Goal: Communication & Community: Answer question/provide support

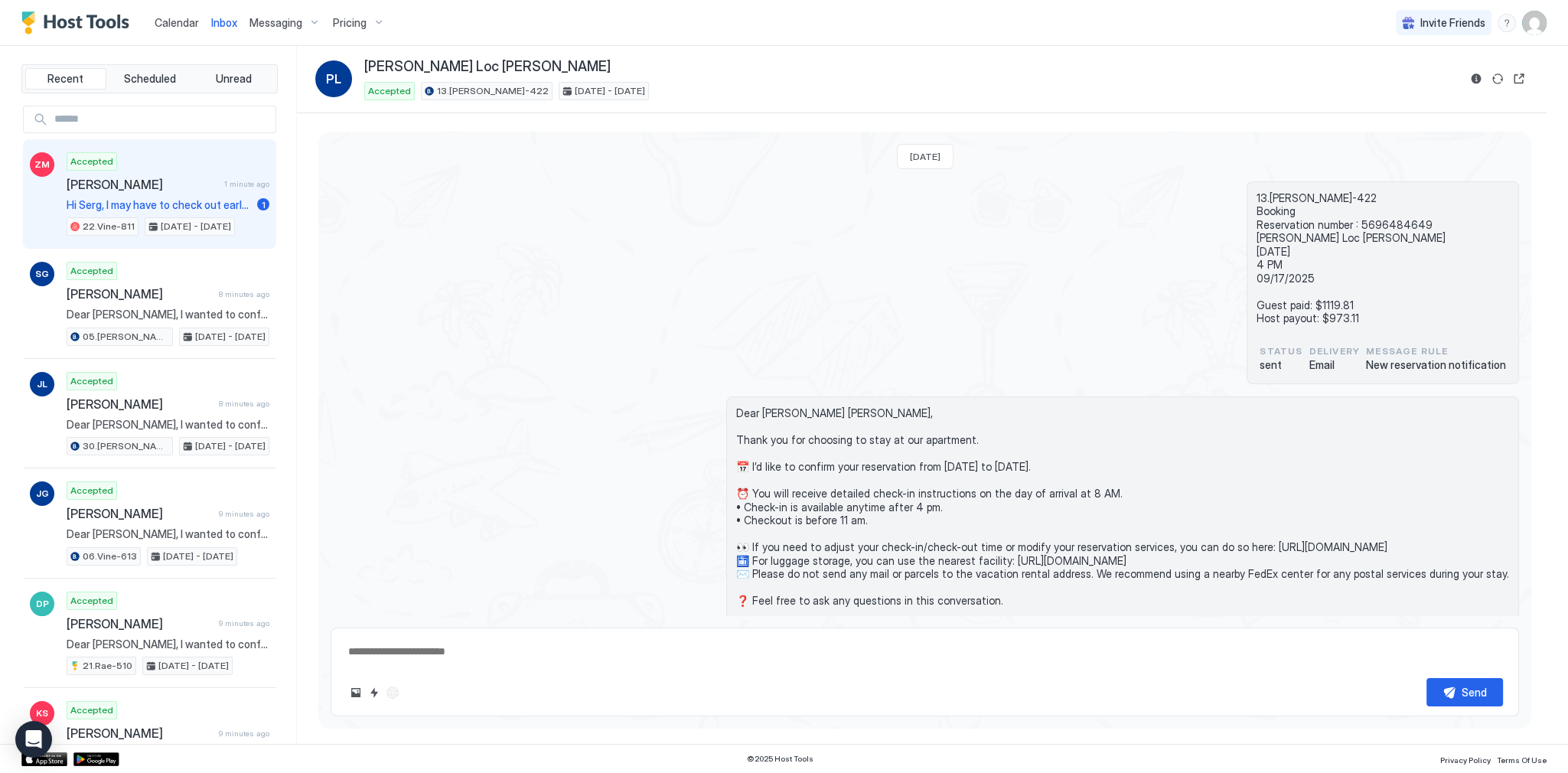
click at [197, 173] on div "Accepted [PERSON_NAME] 1 minute ago Hi Serg, I may have to check out early this…" at bounding box center [167, 194] width 203 height 84
type textarea "*"
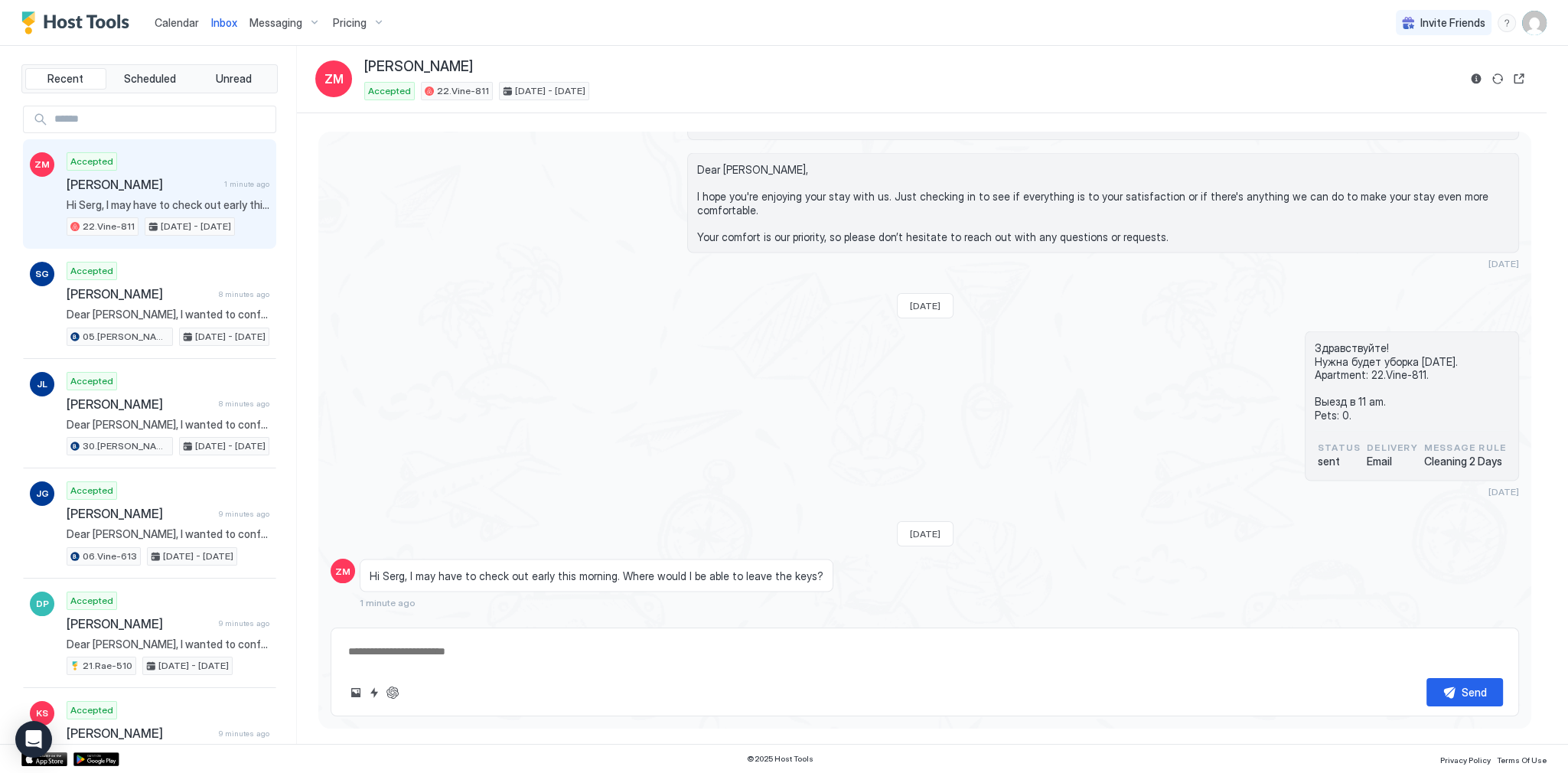
click at [1420, 622] on div "Scheduled Messages" at bounding box center [1449, 630] width 104 height 16
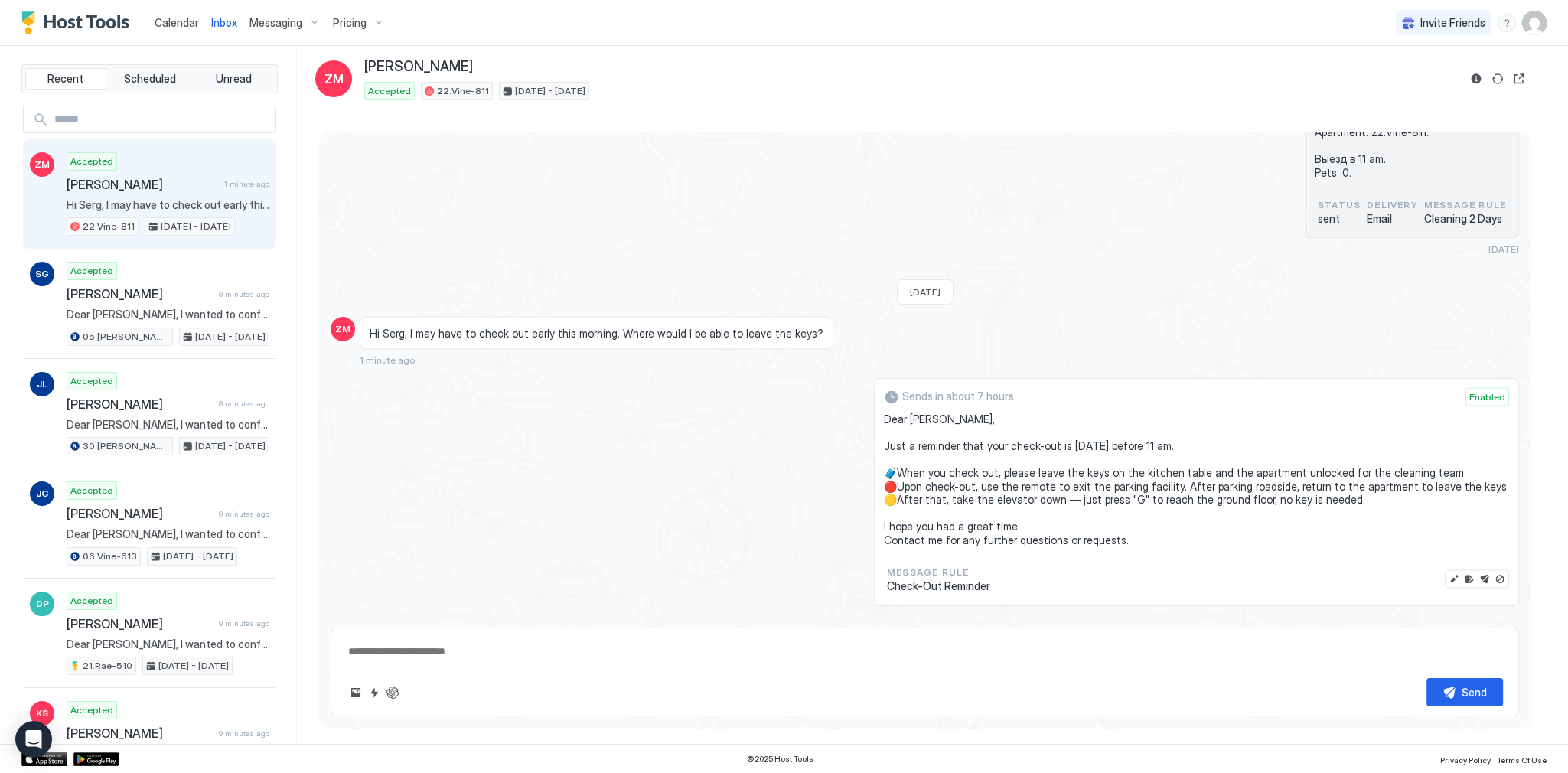
scroll to position [4171, 0]
click at [1493, 572] on button "Disable message" at bounding box center [1500, 579] width 15 height 15
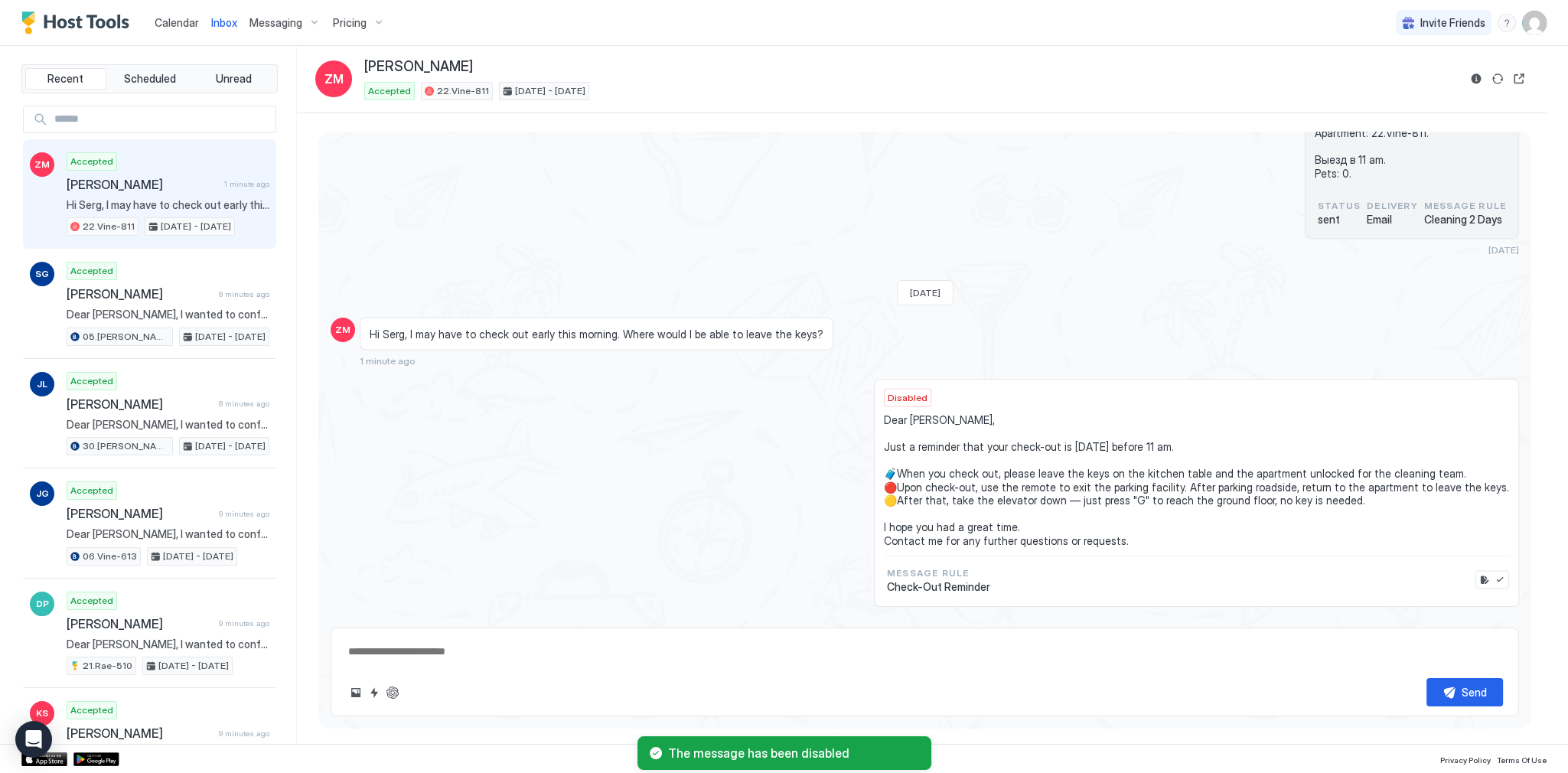
click at [940, 413] on span "Dear [PERSON_NAME], Just a reminder that your check-out is [DATE] before 11 am.…" at bounding box center [1197, 480] width 626 height 134
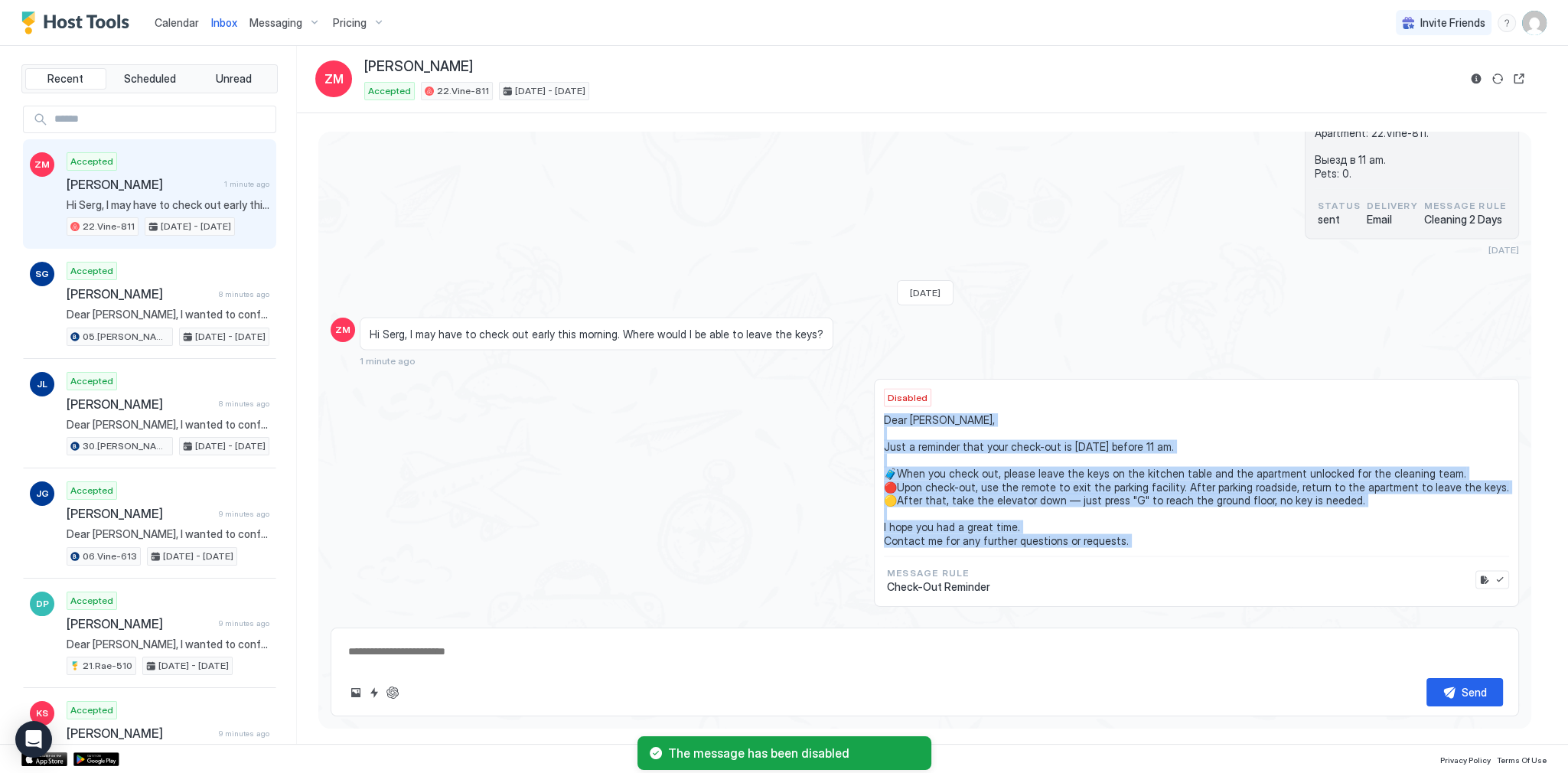
drag, startPoint x: 940, startPoint y: 395, endPoint x: 1007, endPoint y: 519, distance: 140.9
click at [1007, 519] on span "Dear [PERSON_NAME], Just a reminder that your check-out is [DATE] before 11 am.…" at bounding box center [1197, 480] width 626 height 134
copy span "Dear [PERSON_NAME], Just a reminder that your check-out is [DATE] before 11 am.…"
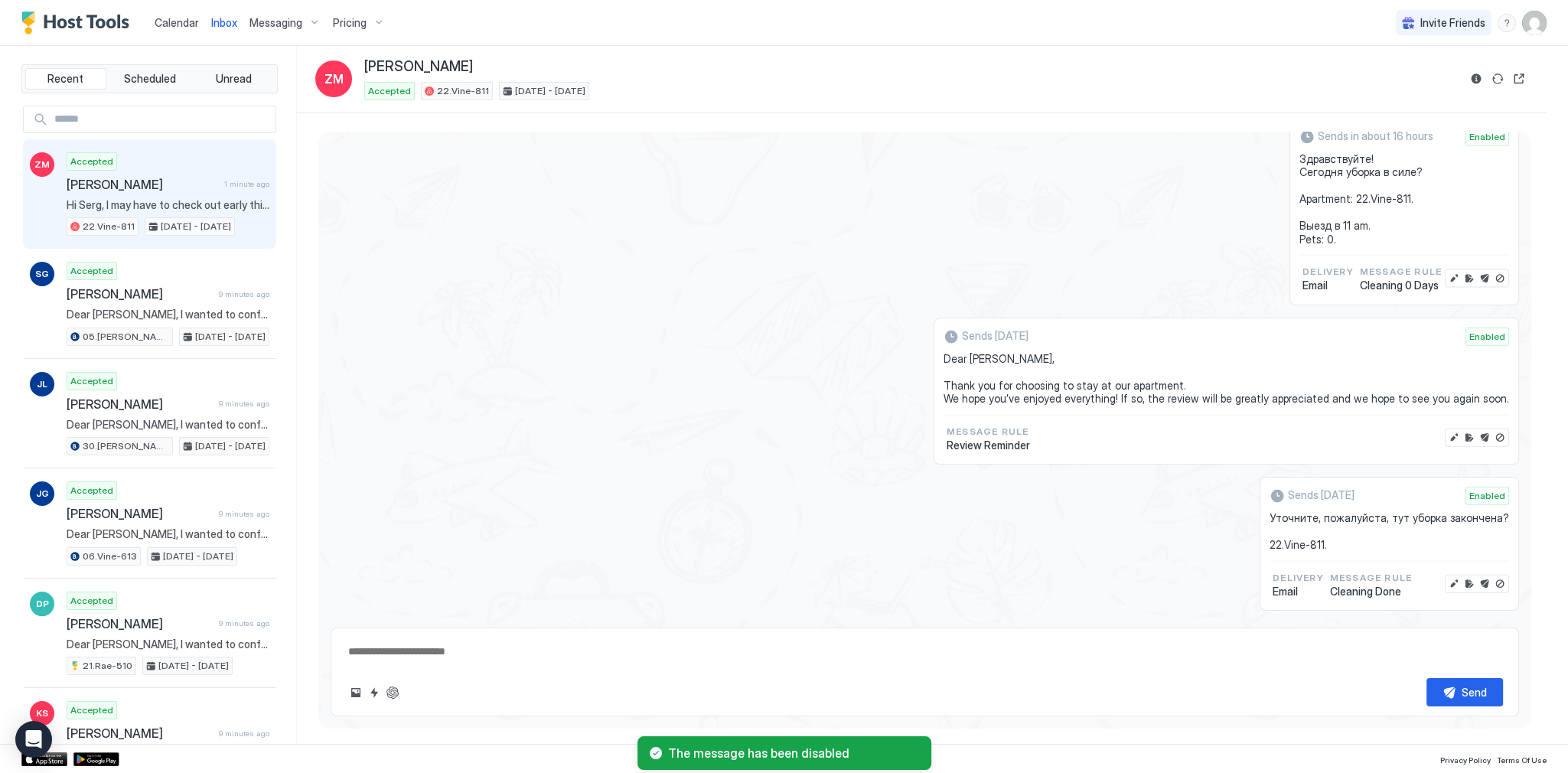
click at [1445, 626] on div "Scheduled Messages" at bounding box center [1449, 634] width 104 height 16
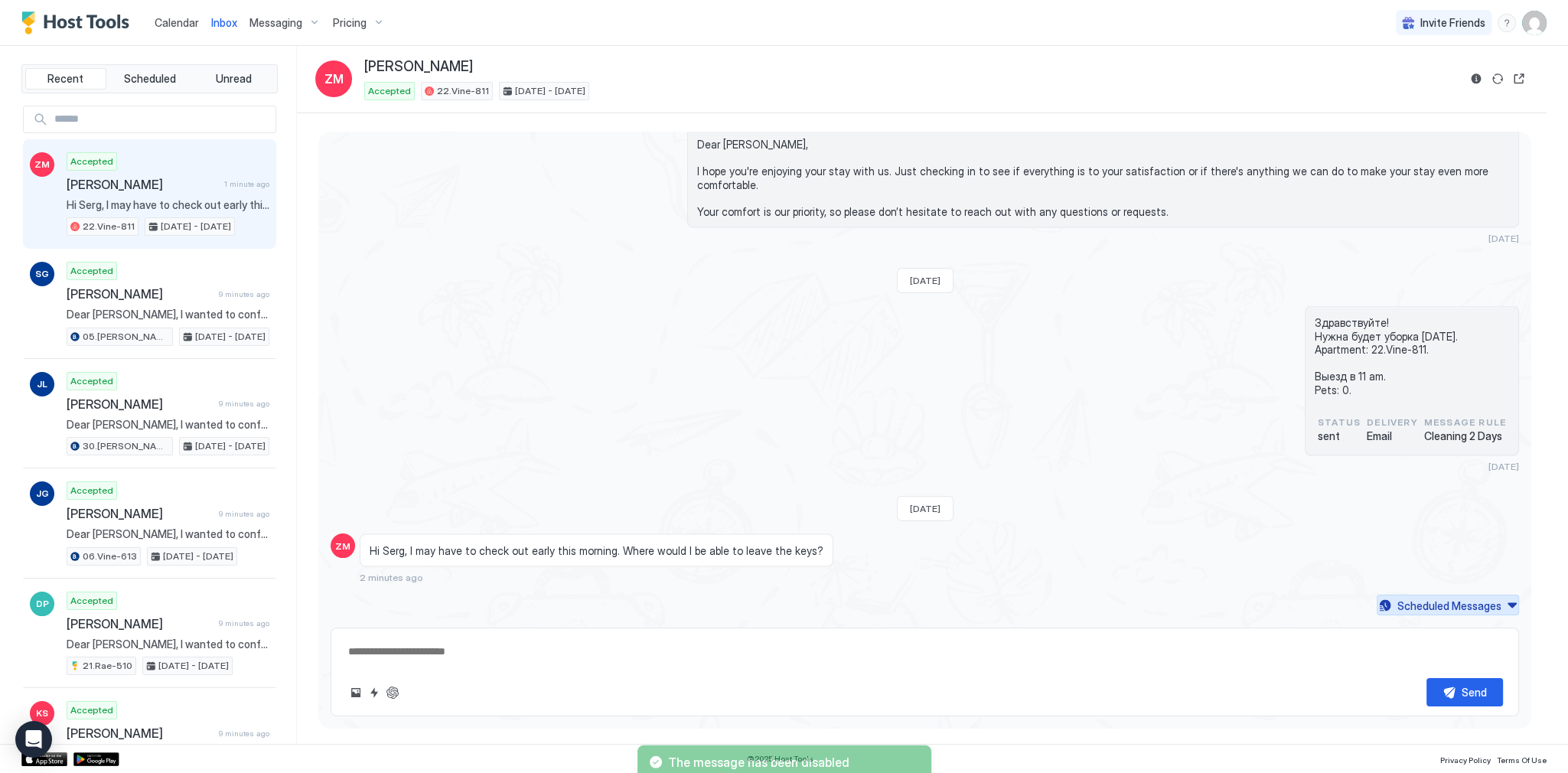
scroll to position [3929, 0]
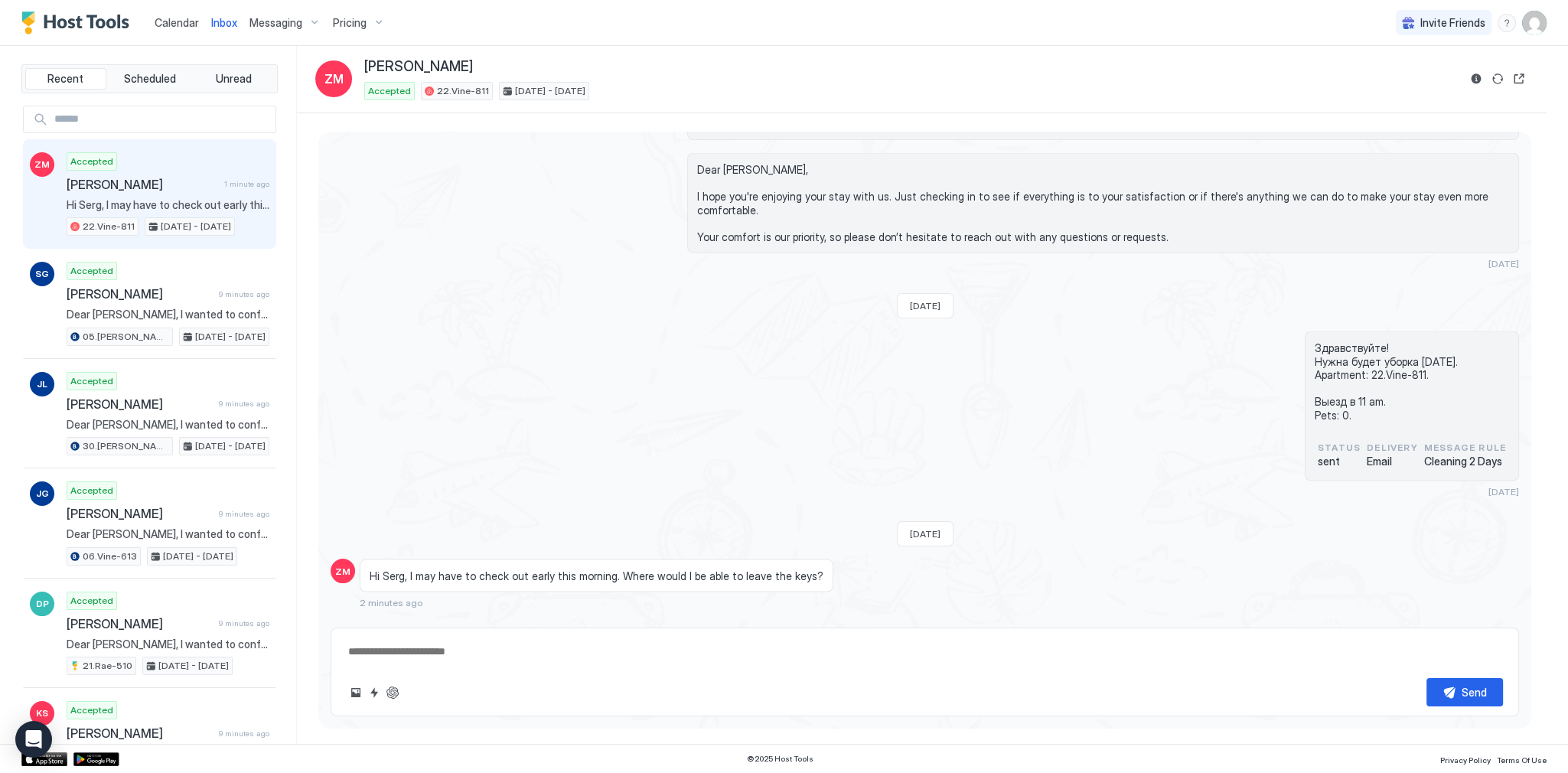
click at [695, 647] on textarea at bounding box center [925, 651] width 1157 height 29
paste textarea "**********"
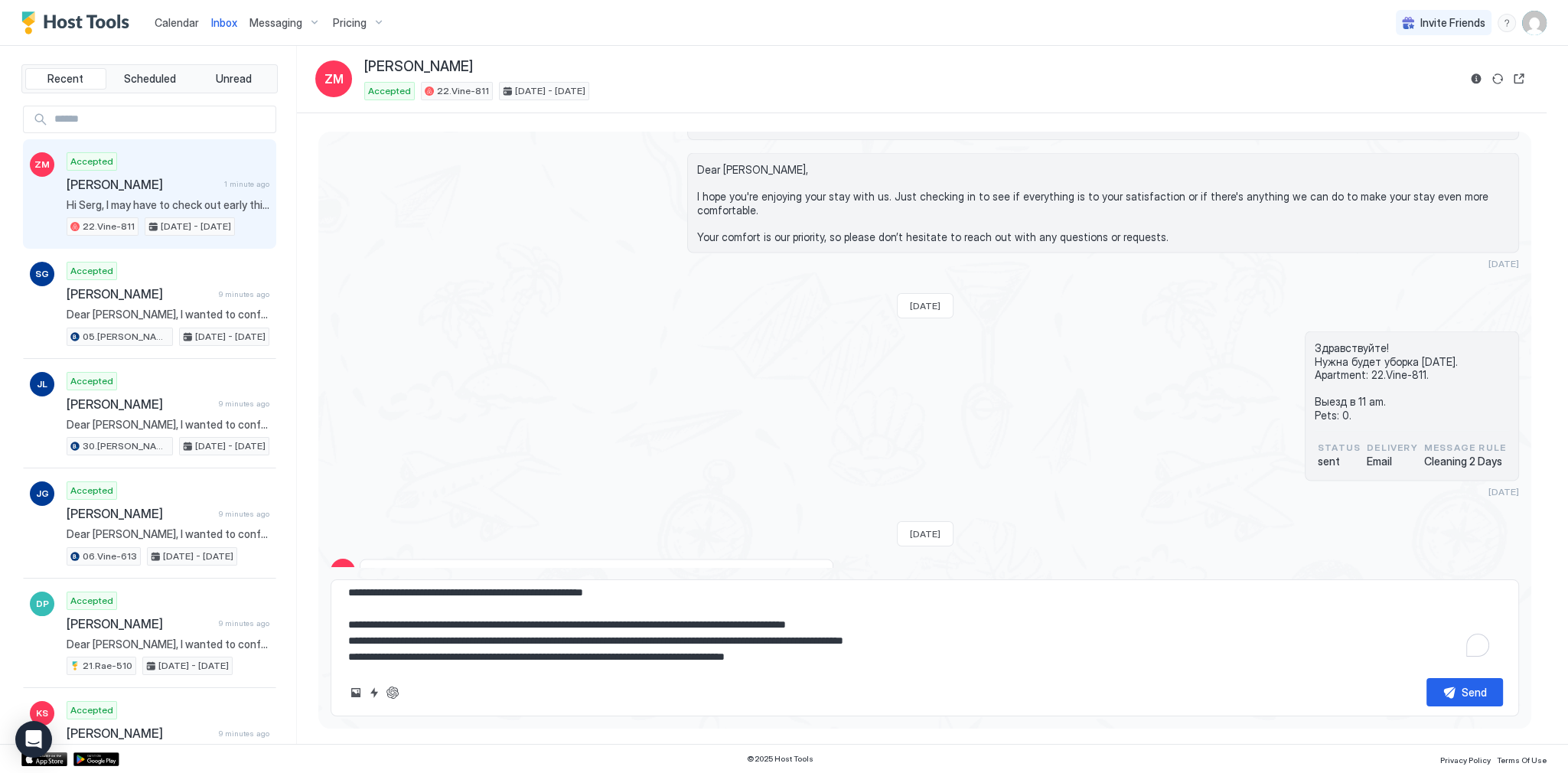
scroll to position [0, 0]
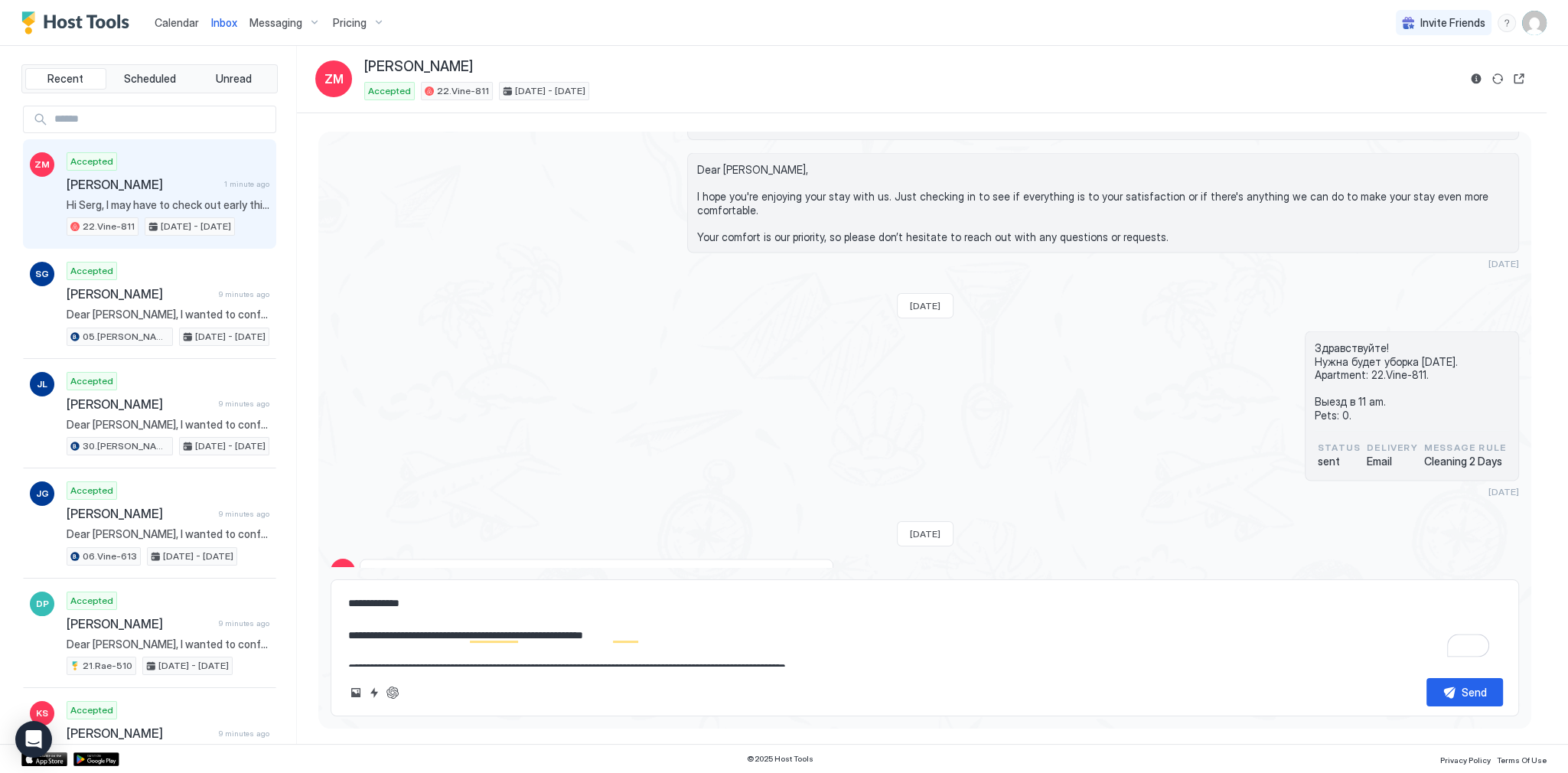
click at [569, 632] on textarea "**********" at bounding box center [925, 627] width 1157 height 77
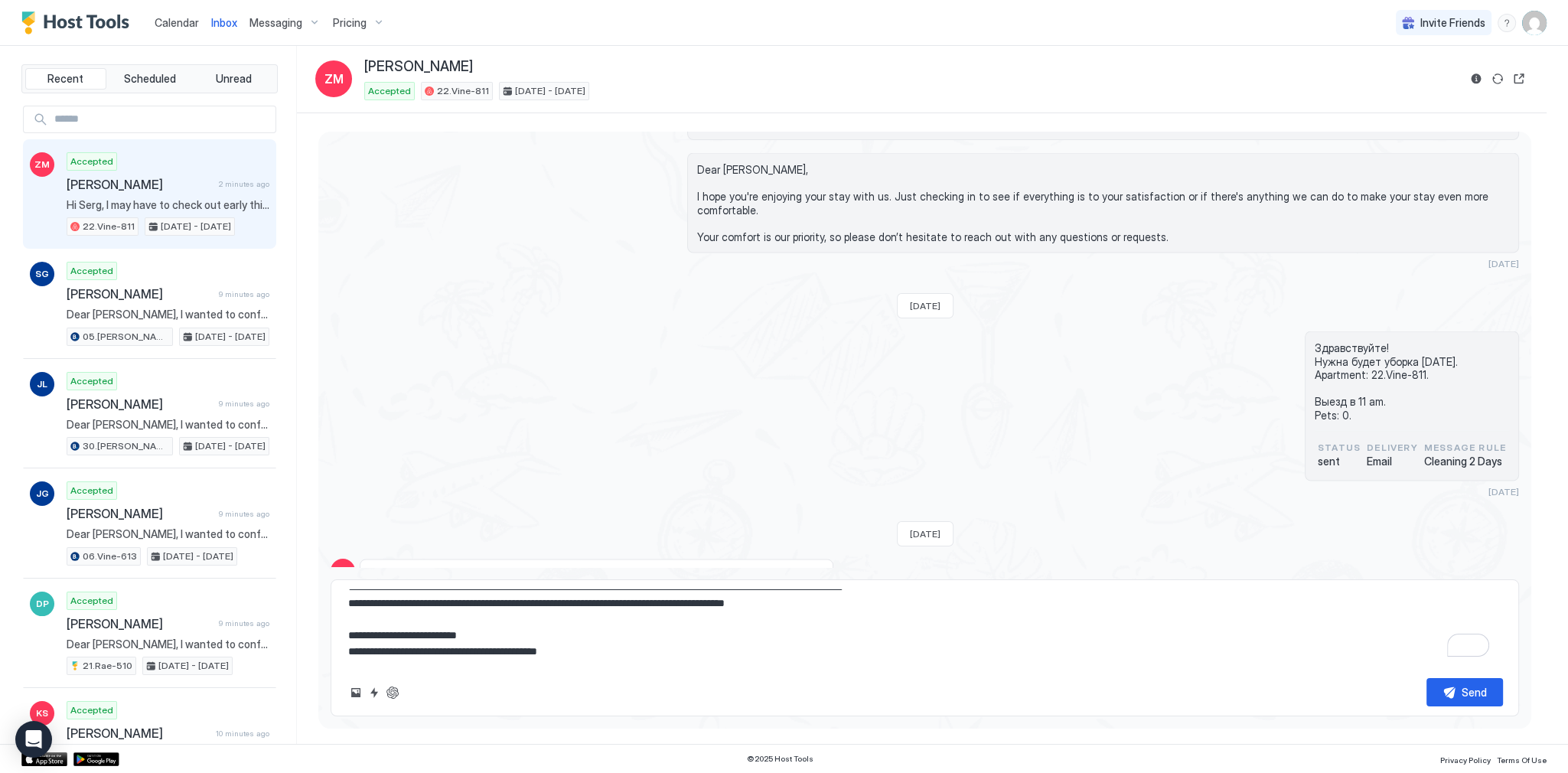
scroll to position [64, 0]
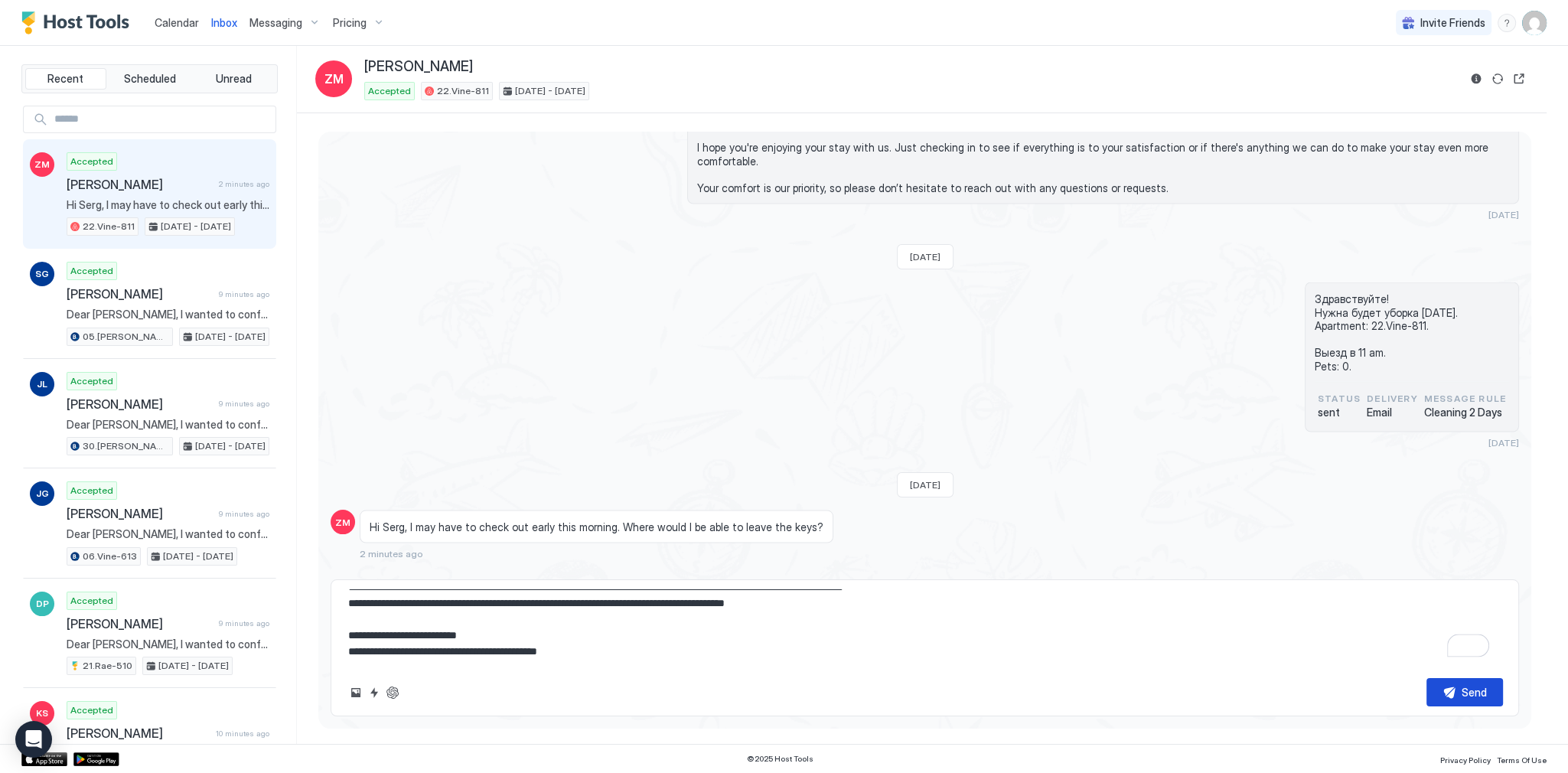
type textarea "**********"
click at [1440, 698] on button "Send" at bounding box center [1465, 693] width 77 height 29
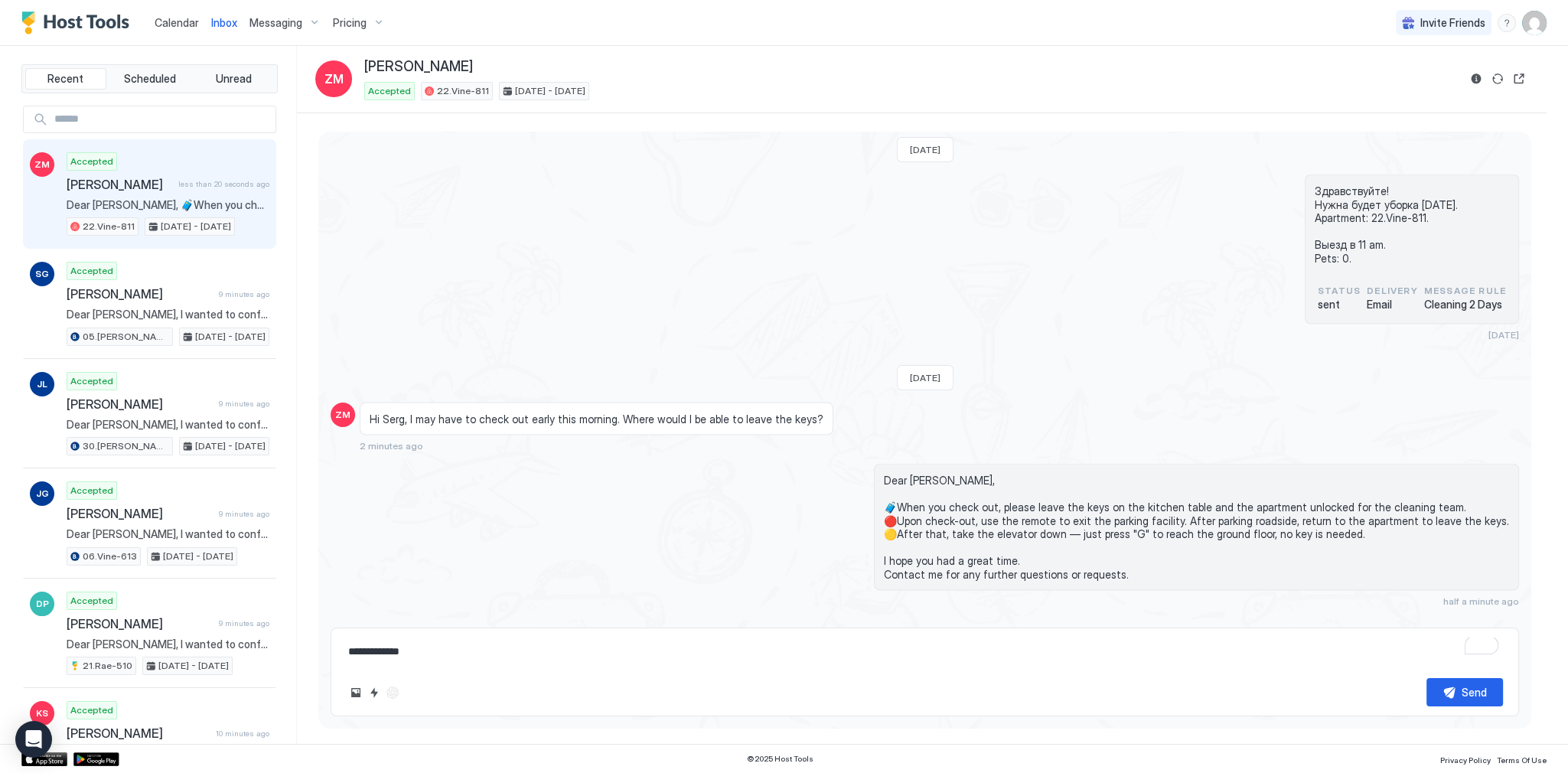
click at [891, 263] on div "Здравствуйте! Нужна будет уборка [DATE]. Apartment: 22.Vine-811. Выезд в 11 am.…" at bounding box center [925, 257] width 1189 height 166
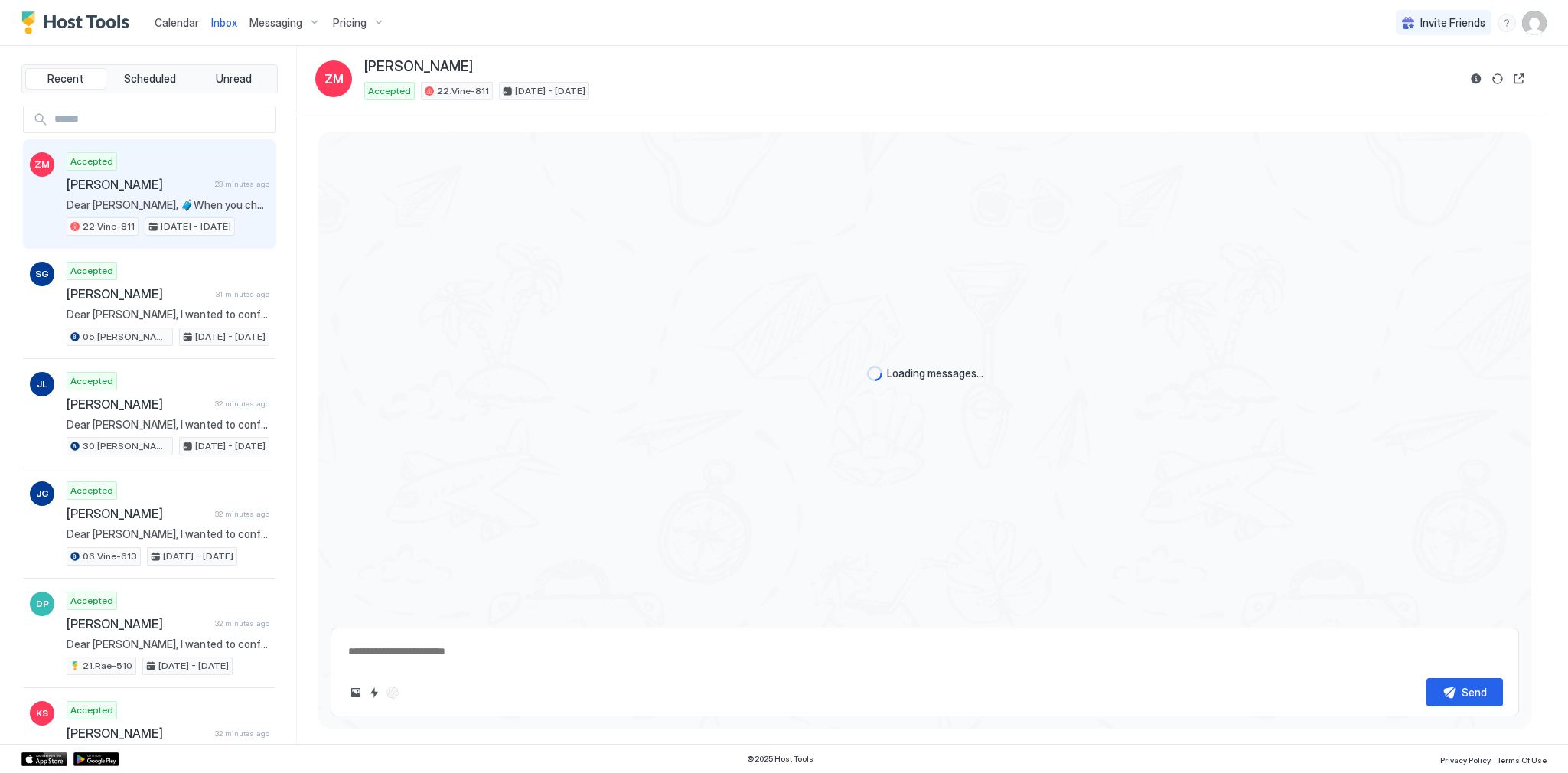
type textarea "*"
